Goal: Use online tool/utility: Utilize a website feature to perform a specific function

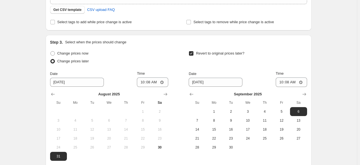
scroll to position [170, 0]
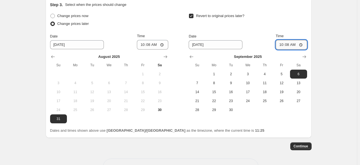
click at [289, 45] on input "10:08" at bounding box center [290, 45] width 31 height 10
type input "15:00"
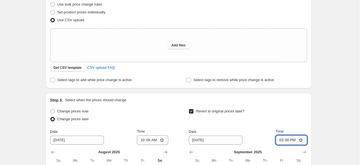
scroll to position [149, 0]
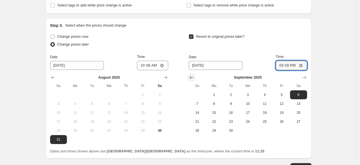
click at [194, 80] on icon "Show previous month, August 2025" at bounding box center [192, 78] width 6 height 6
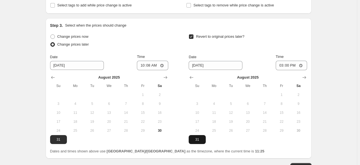
click at [198, 140] on span "31" at bounding box center [197, 139] width 12 height 4
type input "[DATE]"
click at [285, 66] on input "15:00" at bounding box center [290, 66] width 31 height 10
type input "12:00"
click at [150, 67] on input "10:08" at bounding box center [152, 66] width 31 height 10
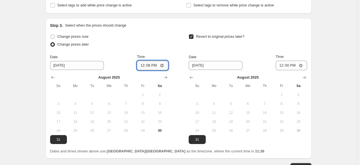
type input "12:00"
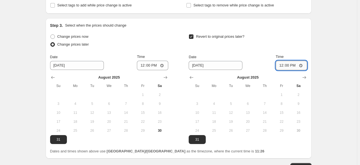
click at [291, 66] on input "12:00" at bounding box center [290, 66] width 31 height 10
click at [297, 66] on input "12:00" at bounding box center [290, 66] width 31 height 10
click at [294, 65] on input "12:00" at bounding box center [290, 66] width 31 height 10
click at [297, 48] on div "Revert to original prices later?" at bounding box center [248, 41] width 118 height 17
click at [296, 65] on input "12:05" at bounding box center [290, 66] width 31 height 10
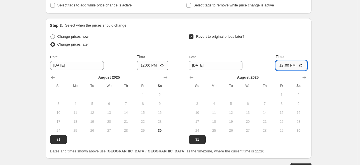
type input "12:08"
click at [318, 72] on div "Create new price [MEDICAL_DATA]. This page is ready Create new price [MEDICAL_D…" at bounding box center [178, 28] width 279 height 354
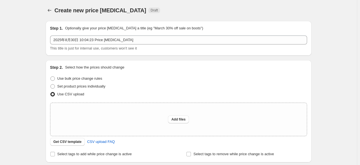
scroll to position [0, 0]
